Goal: Book appointment/travel/reservation

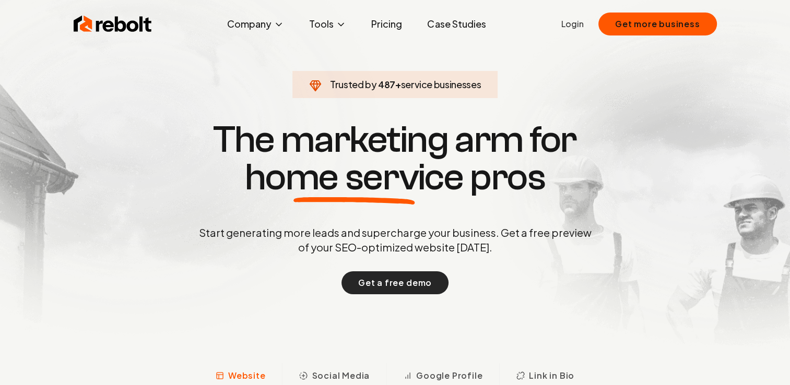
click at [389, 278] on button "Get a free demo" at bounding box center [394, 282] width 107 height 23
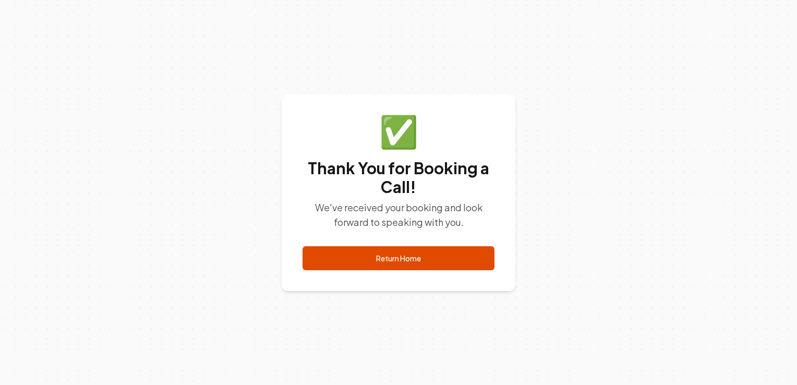
click at [360, 222] on p "We've received your booking and look forward to speaking with you." at bounding box center [399, 214] width 192 height 29
